Goal: Navigation & Orientation: Find specific page/section

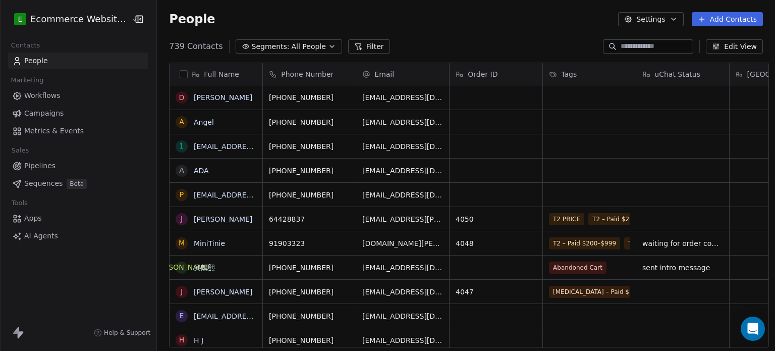
scroll to position [301, 616]
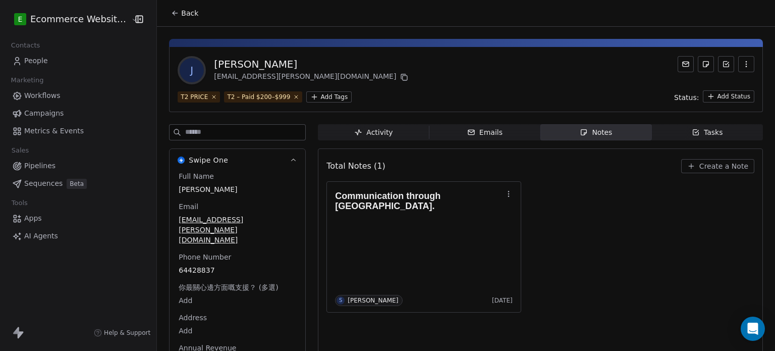
click at [181, 14] on span "Back" at bounding box center [189, 13] width 17 height 10
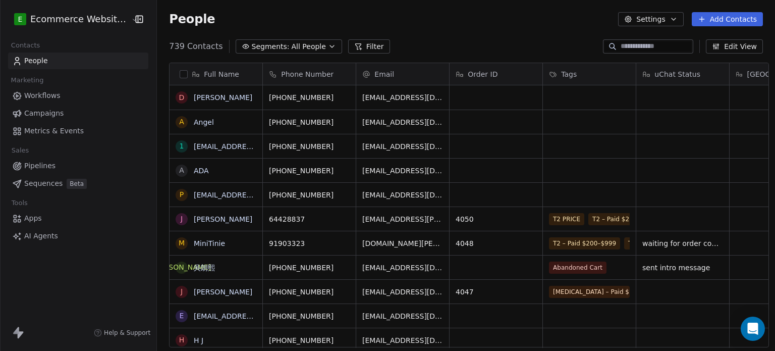
scroll to position [301, 616]
